Goal: Find specific fact: Find specific fact

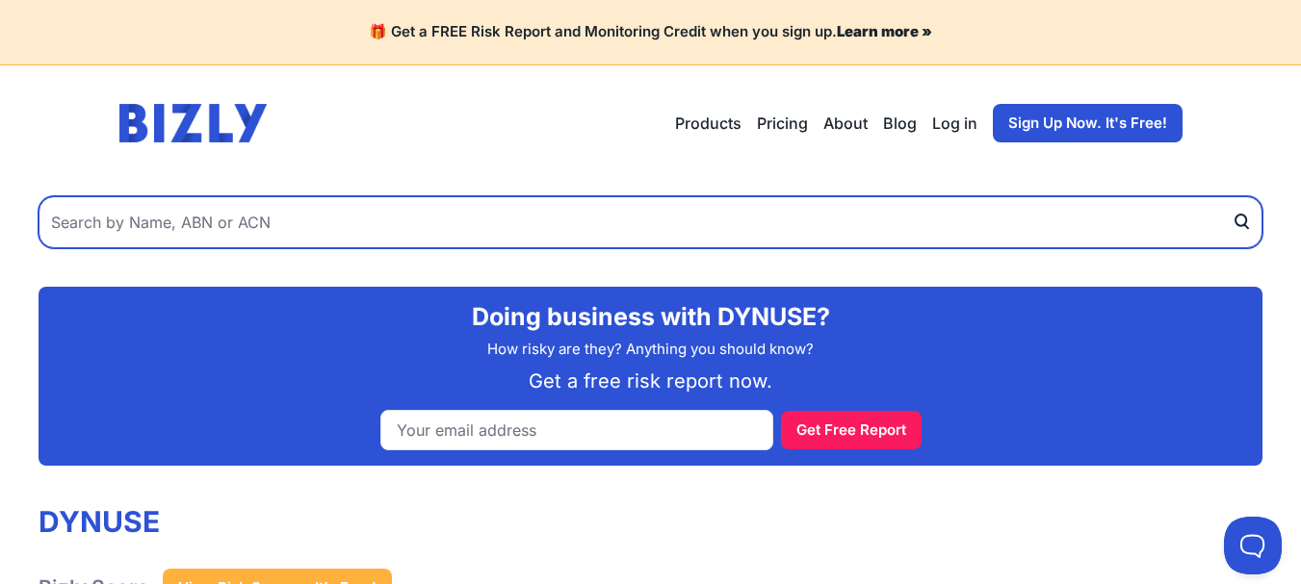
click at [331, 216] on input "text" at bounding box center [651, 222] width 1224 height 52
paste input "86121037161"
type input "86121037161"
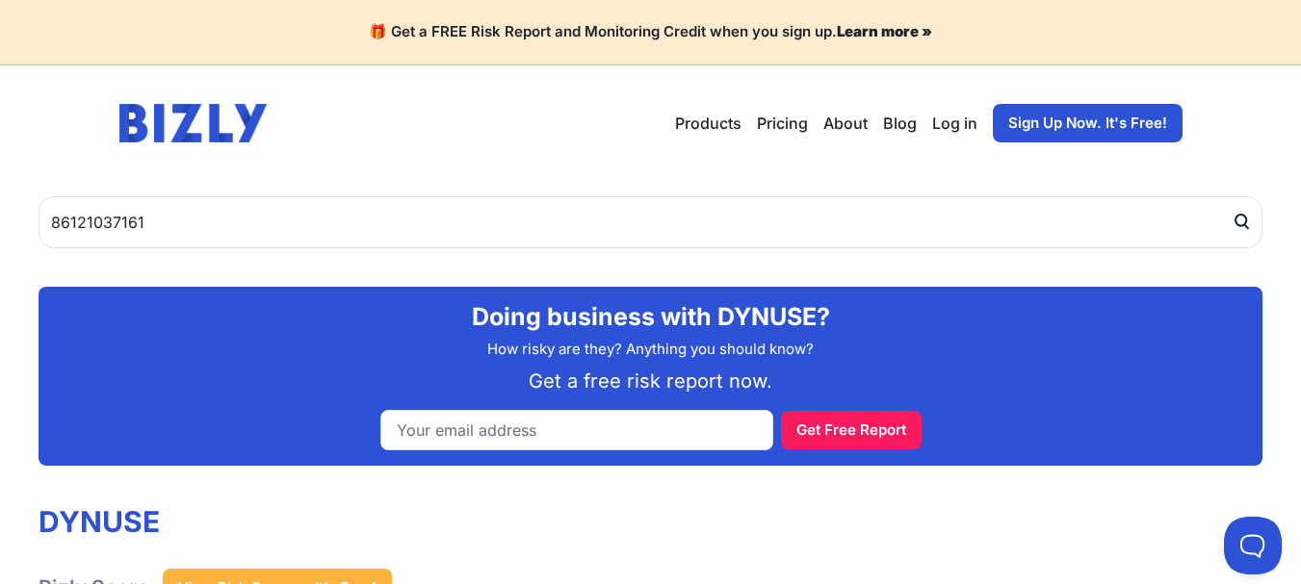
click at [1239, 219] on icon "submit" at bounding box center [1240, 222] width 19 height 20
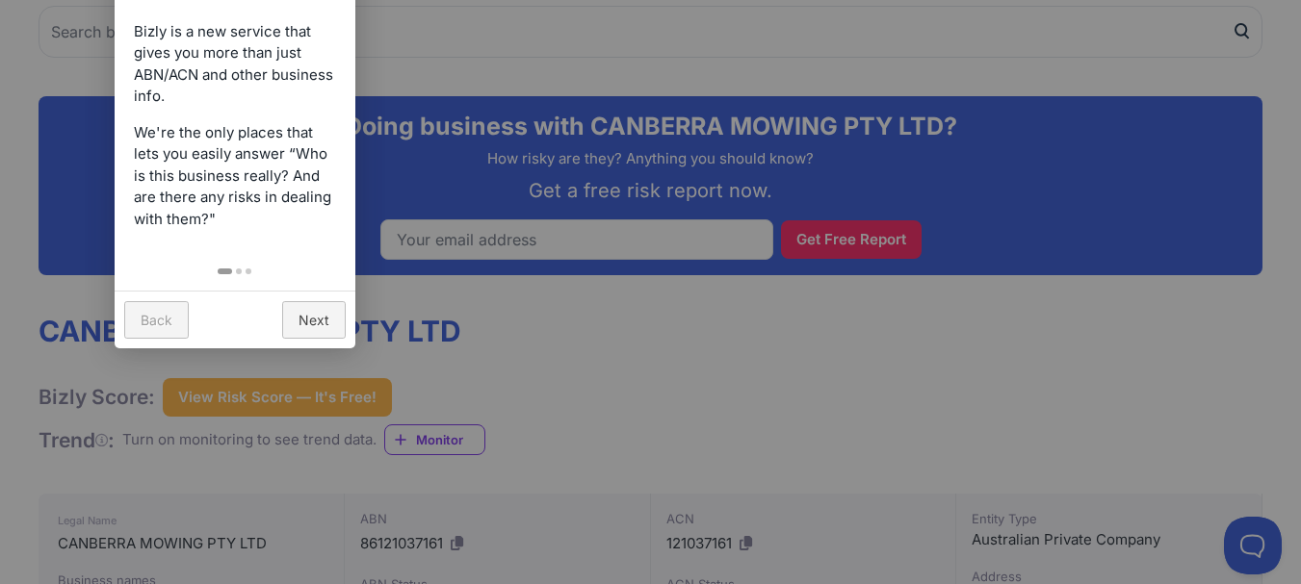
scroll to position [193, 0]
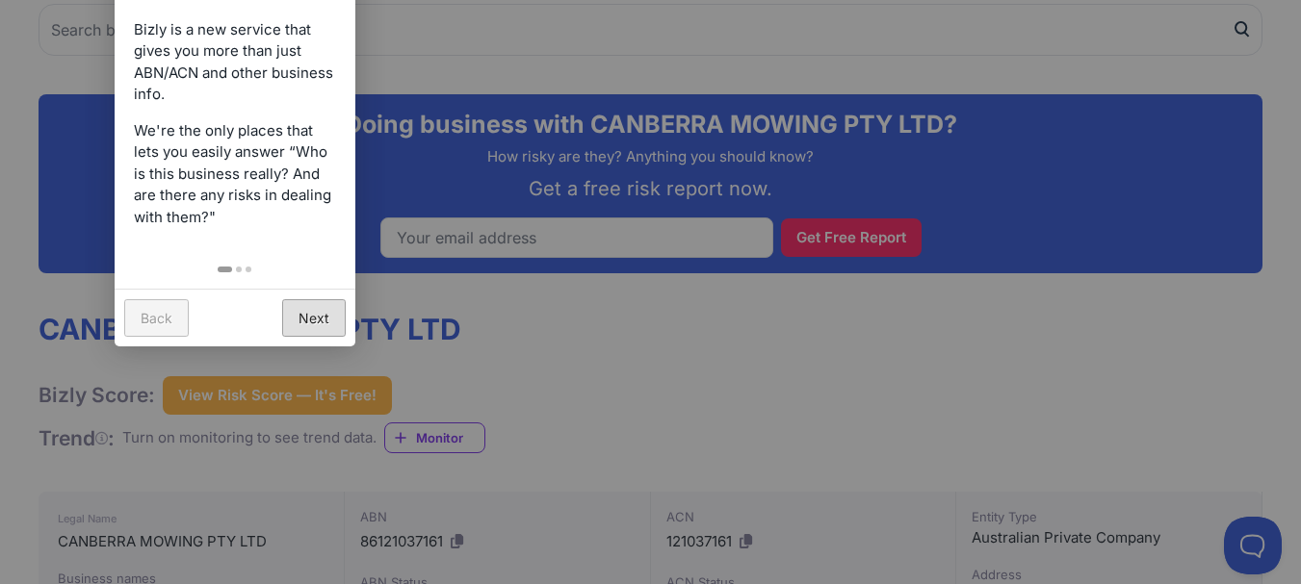
click at [324, 313] on link "Next" at bounding box center [314, 318] width 64 height 38
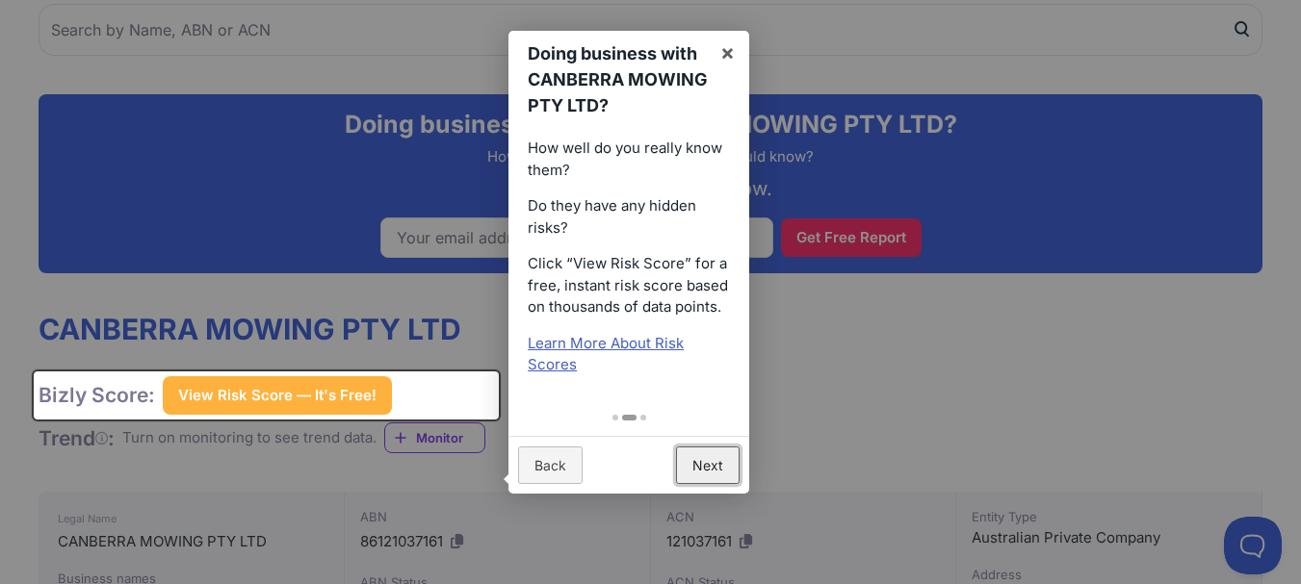
click at [728, 465] on link "Next" at bounding box center [708, 466] width 64 height 38
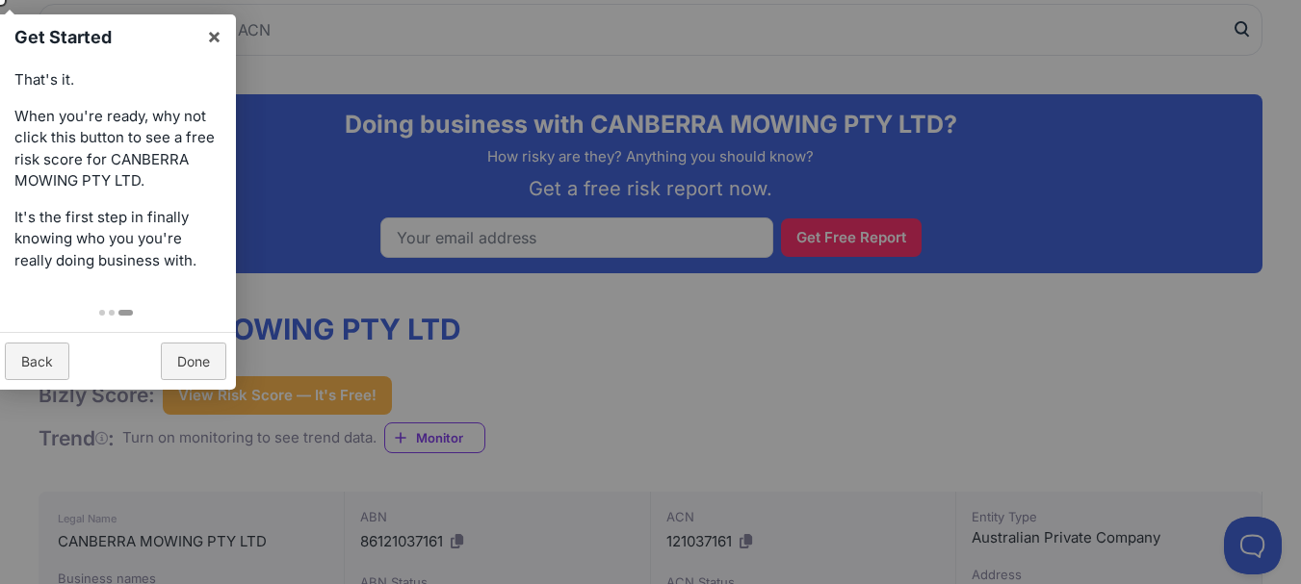
click at [732, 418] on div at bounding box center [650, 292] width 1301 height 584
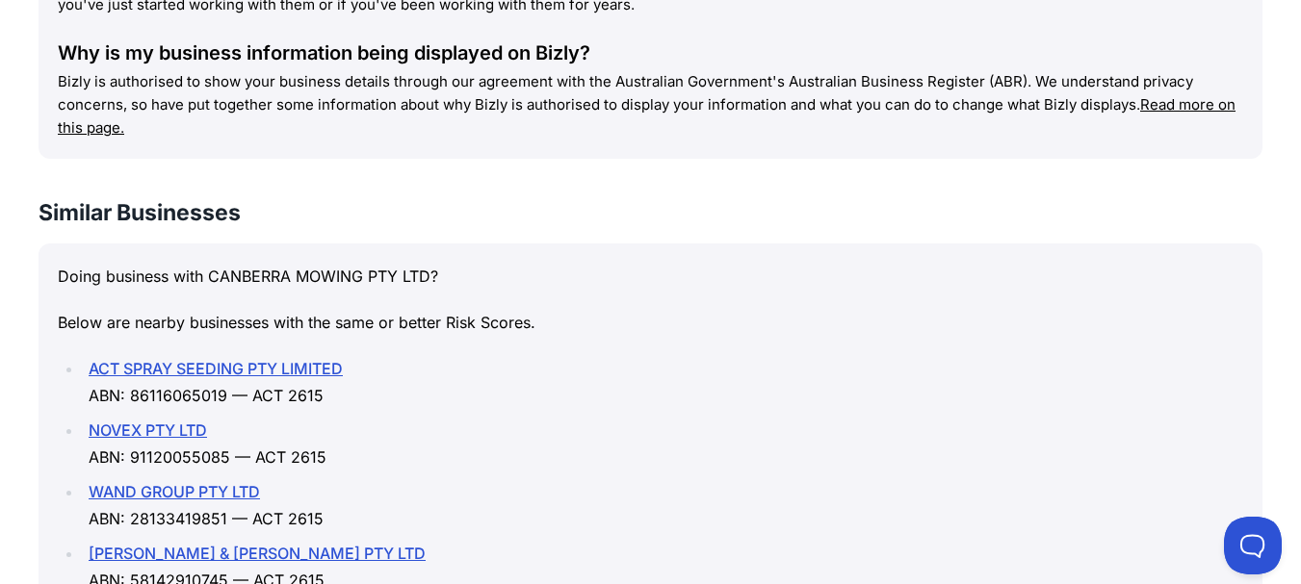
scroll to position [2948, 0]
